Goal: Check status: Check status

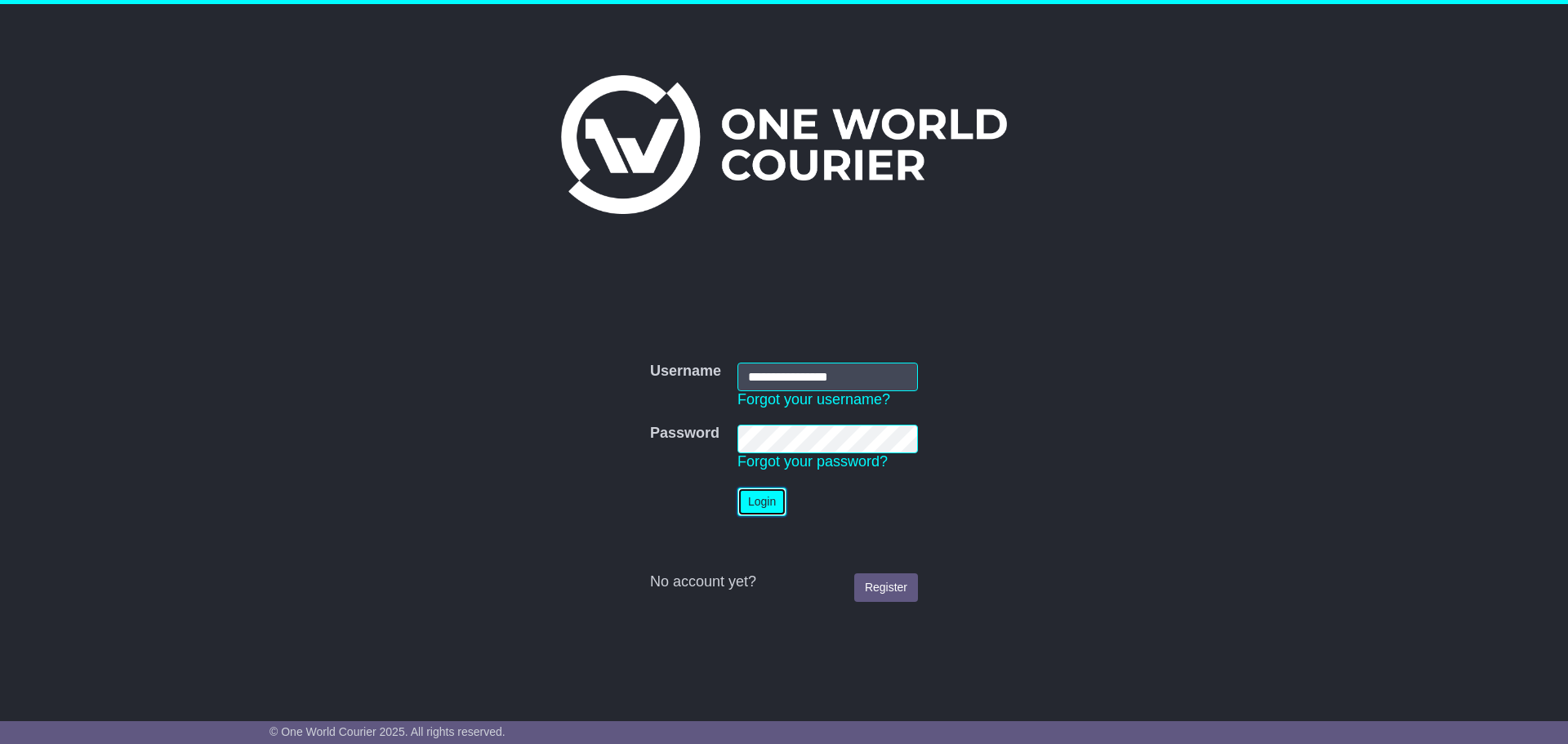
click at [754, 499] on button "Login" at bounding box center [761, 501] width 49 height 28
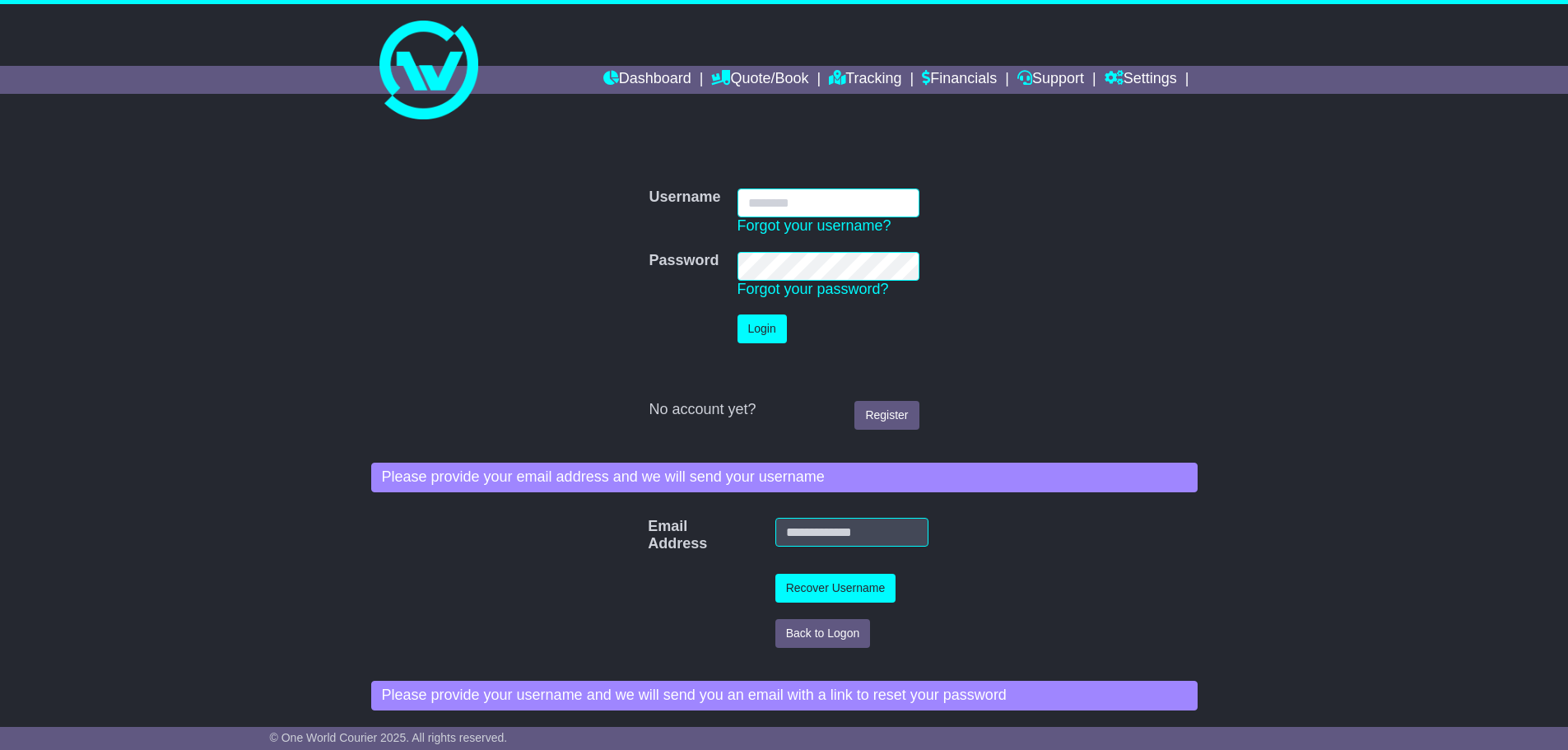
click at [771, 195] on input "Username" at bounding box center [828, 203] width 182 height 28
type input "**********"
click at [759, 324] on button "Login" at bounding box center [761, 328] width 49 height 28
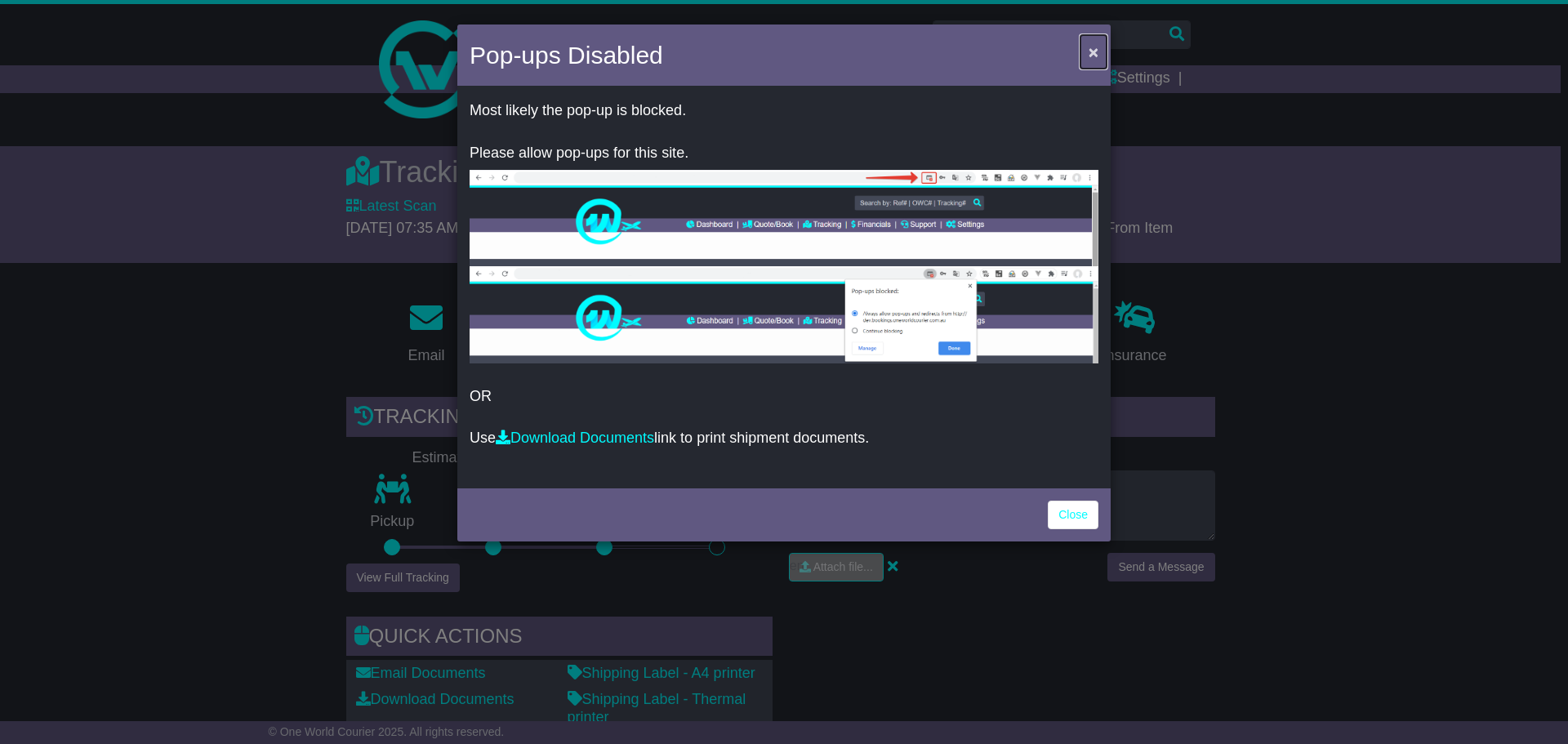
click at [1091, 56] on span "×" at bounding box center [1093, 52] width 9 height 19
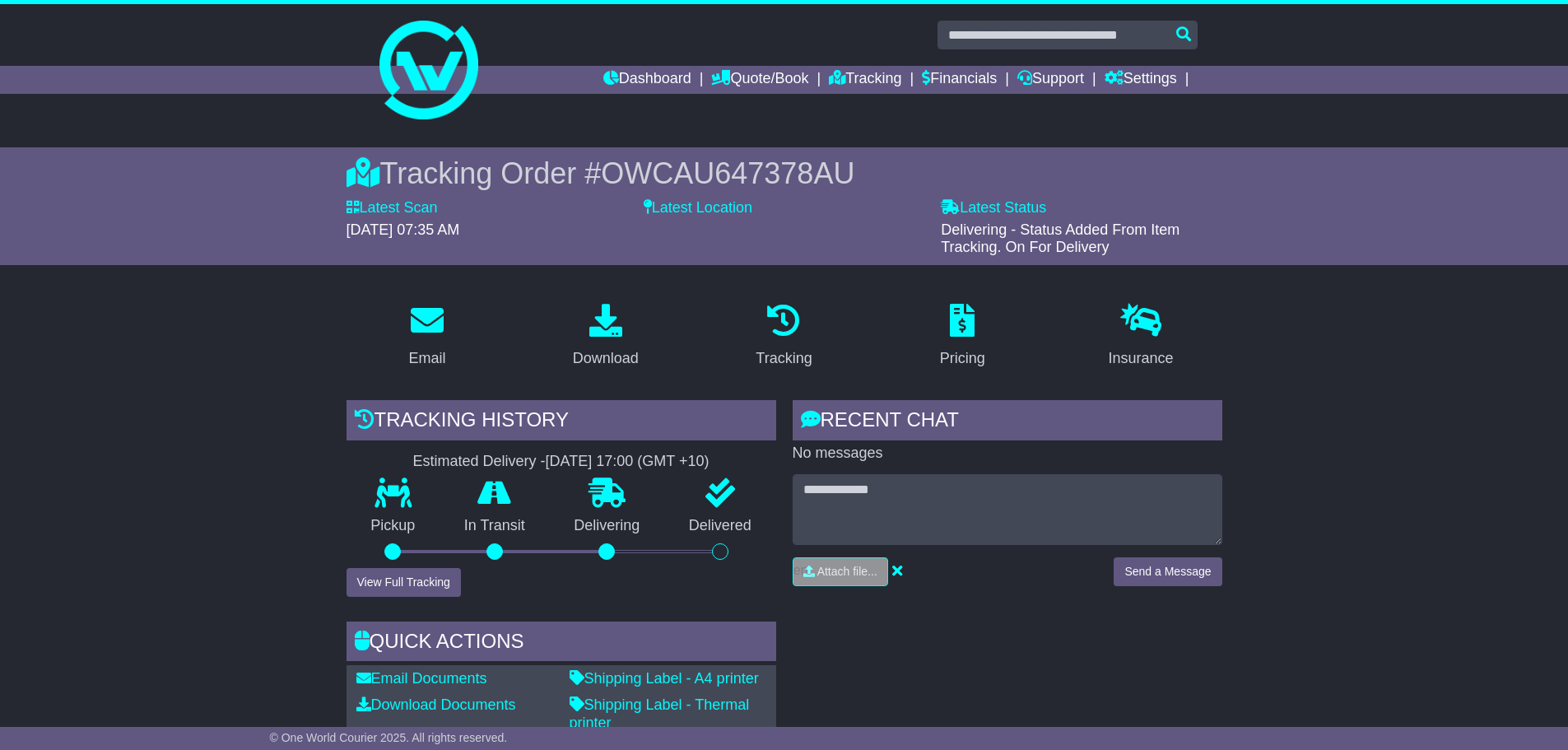
click at [372, 310] on div "Email" at bounding box center [427, 337] width 178 height 78
click at [850, 72] on link "Tracking" at bounding box center [865, 79] width 72 height 28
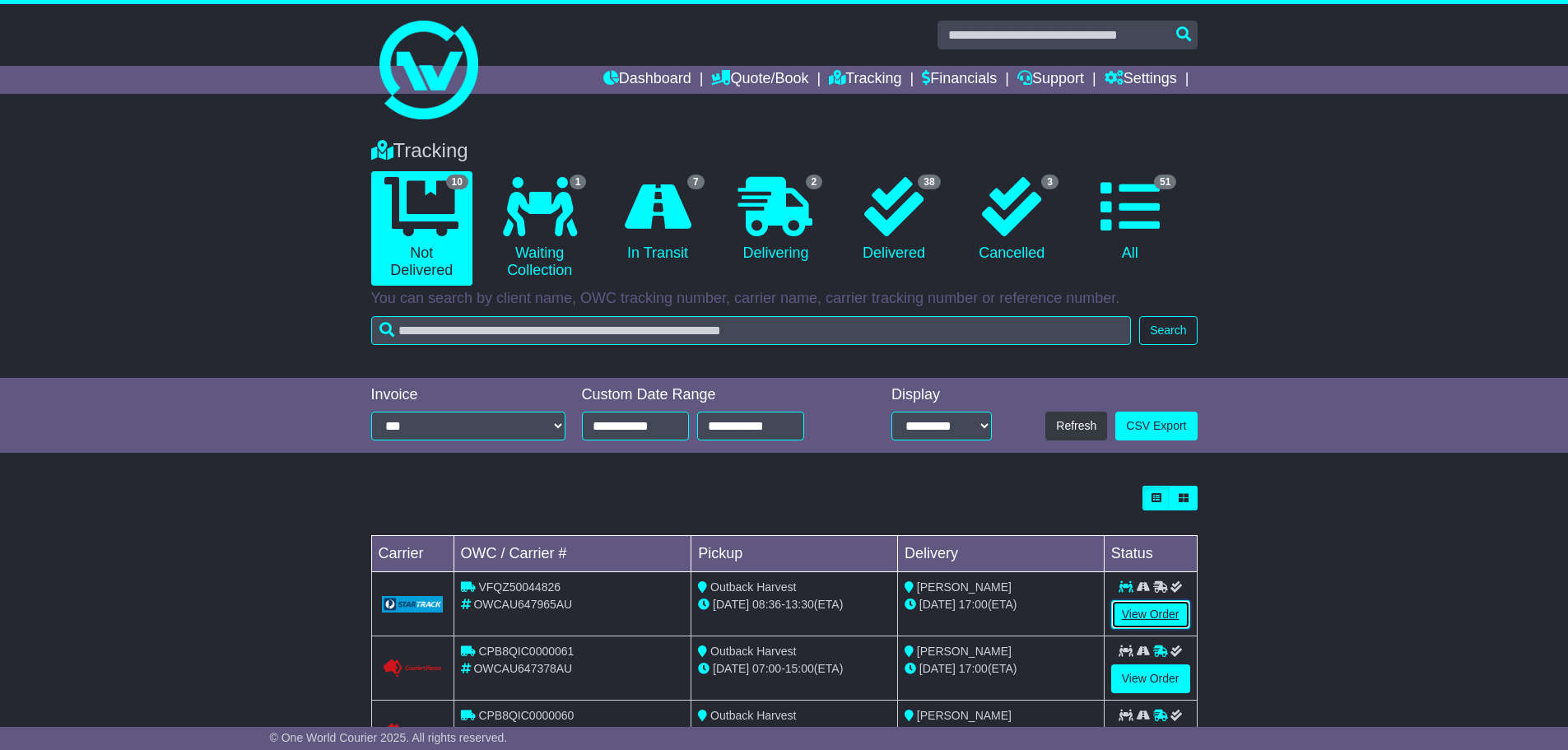
click at [1167, 611] on link "View Order" at bounding box center [1151, 614] width 79 height 28
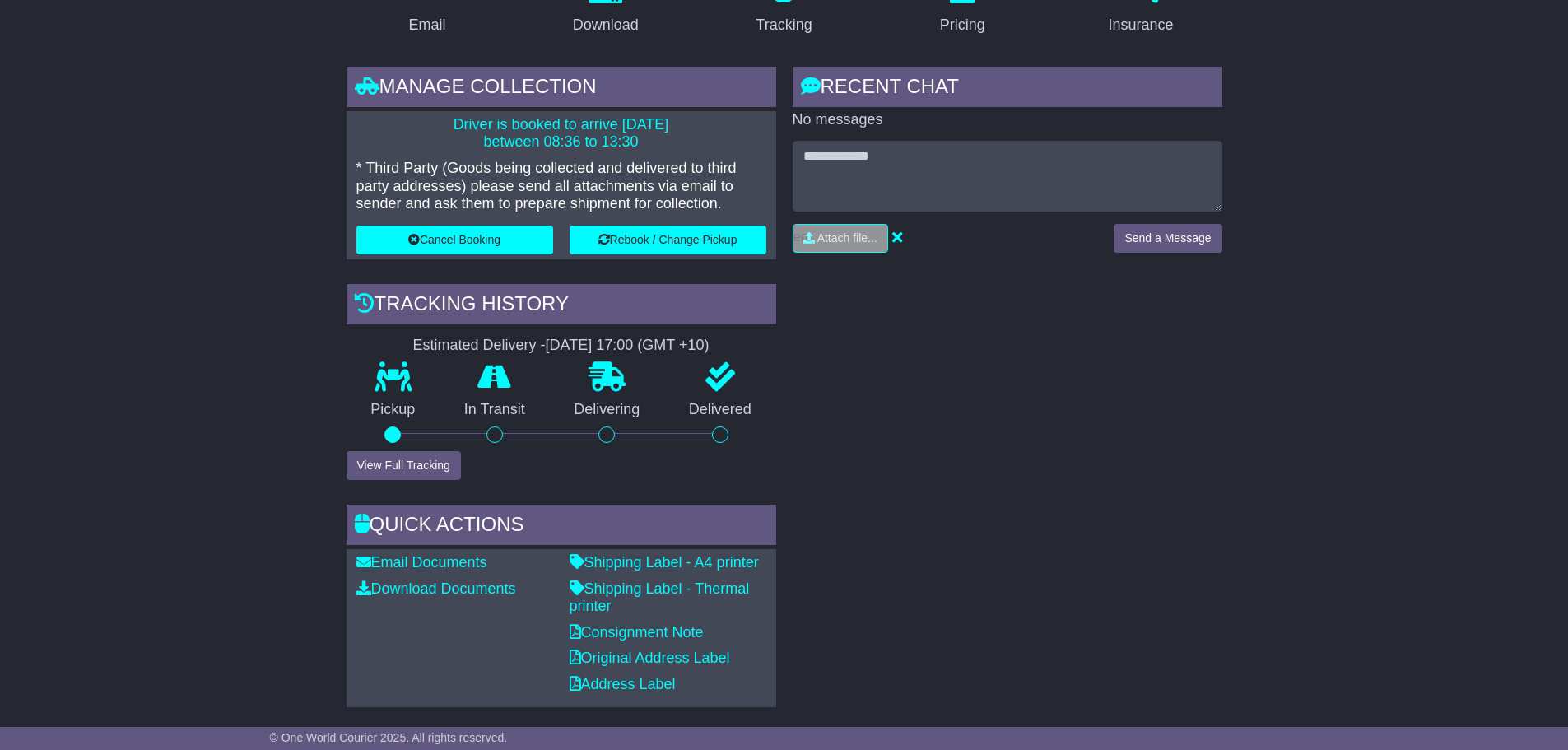
scroll to position [411, 0]
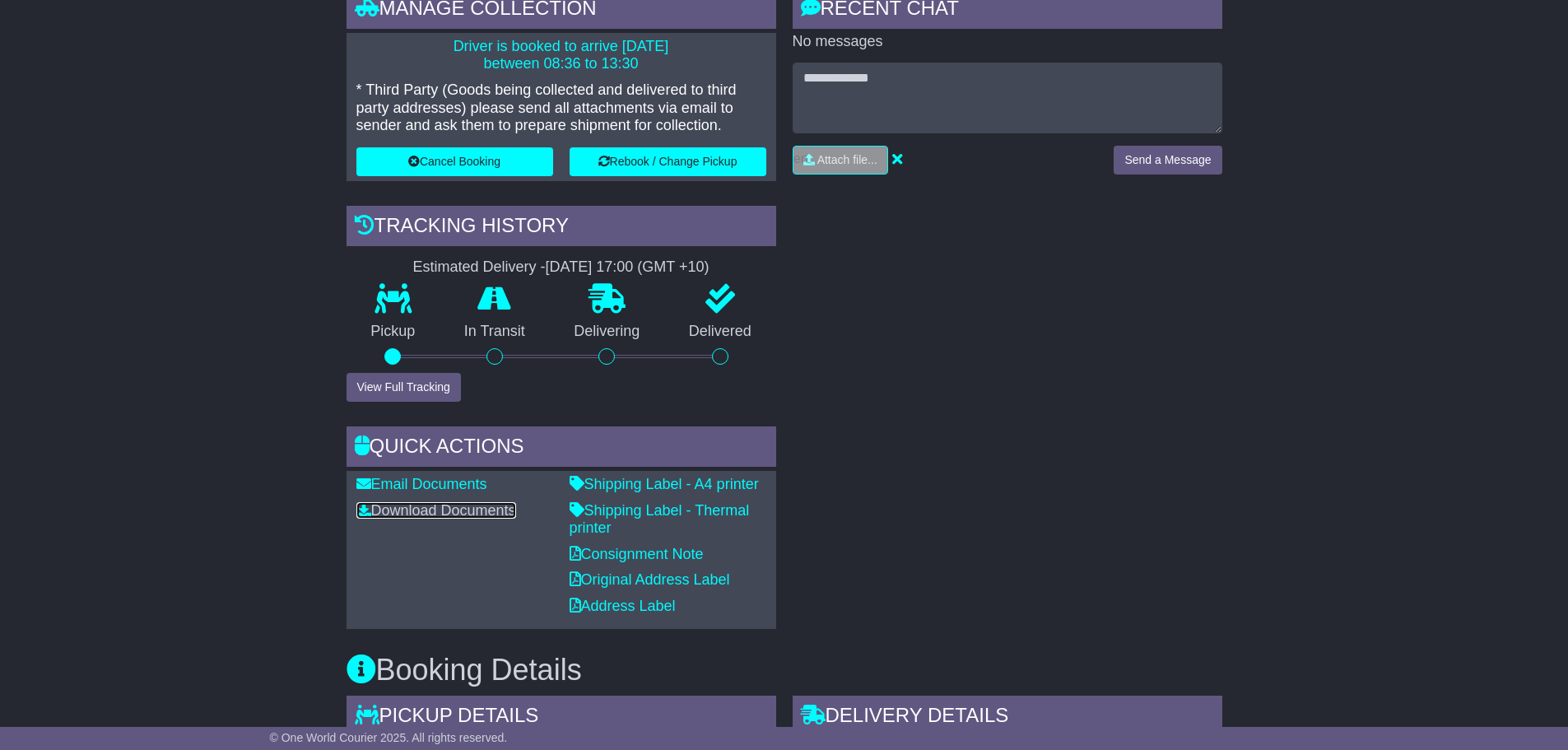
click at [478, 509] on link "Download Documents" at bounding box center [435, 509] width 159 height 16
